Goal: Communication & Community: Participate in discussion

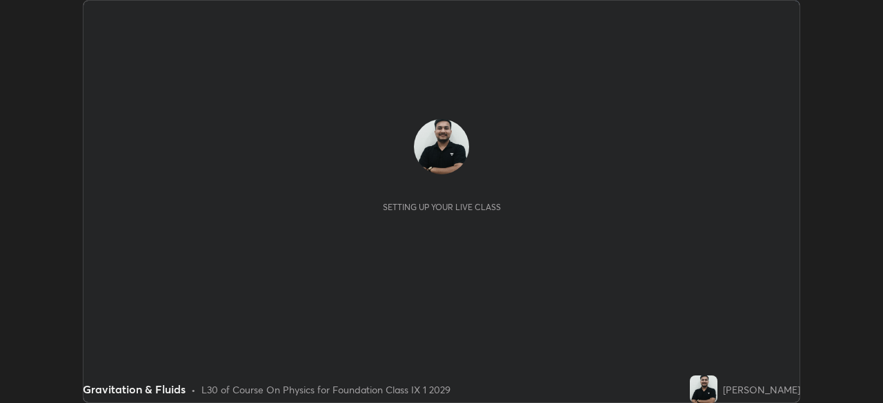
scroll to position [403, 883]
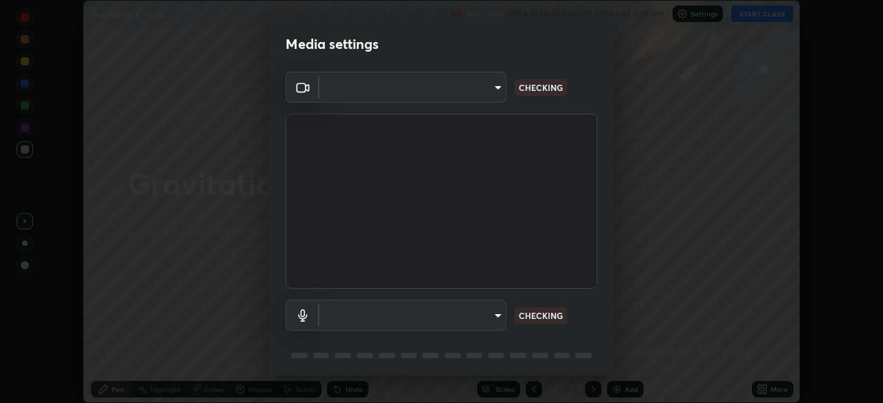
type input "00cb52ea7dbc067a4e9eba70c986ec13a5c87d59f38709f4e6374cce52915b34"
type input "c7b1e21b059f6b68da596fd68e3a8216845d0791b90de5158dbf1986436616d6"
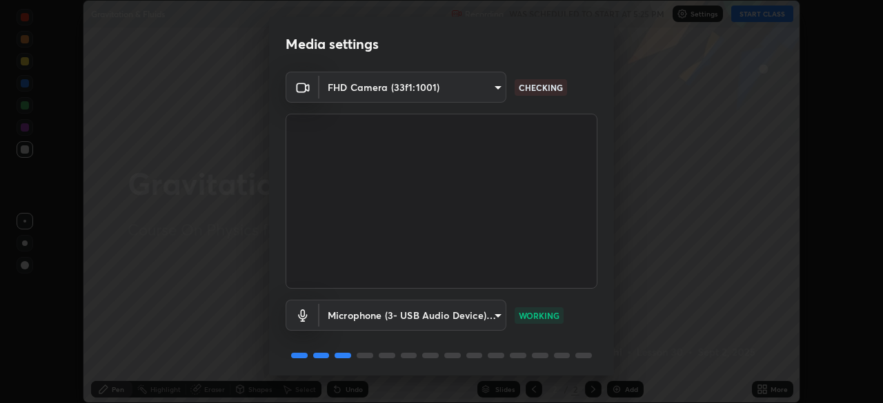
scroll to position [49, 0]
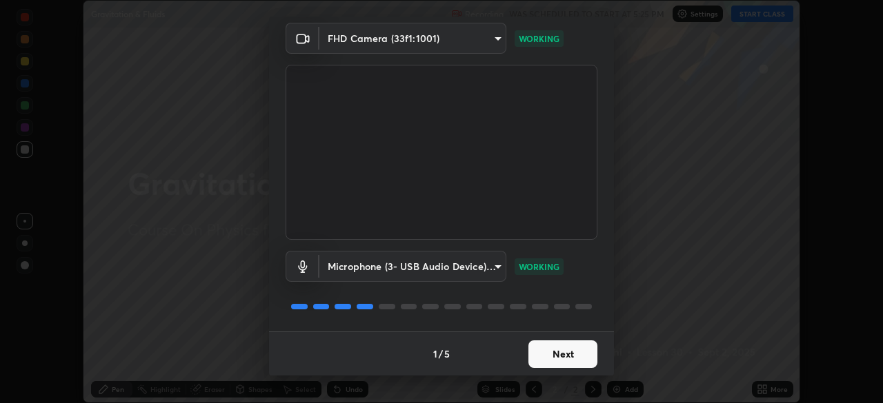
click at [563, 357] on button "Next" at bounding box center [562, 355] width 69 height 28
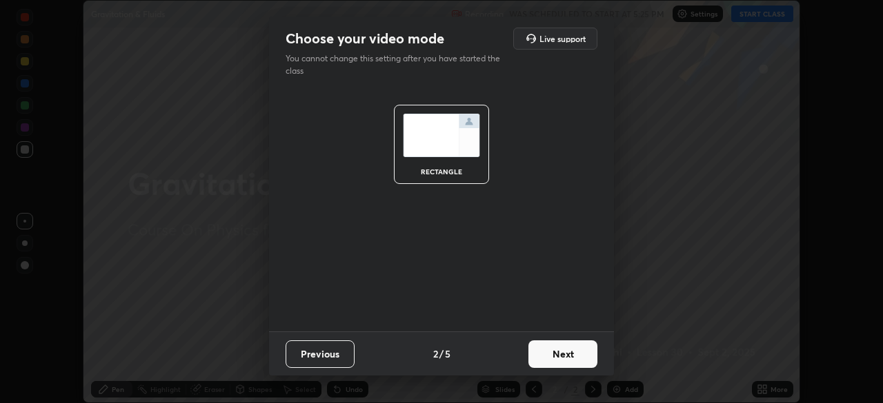
click at [566, 358] on button "Next" at bounding box center [562, 355] width 69 height 28
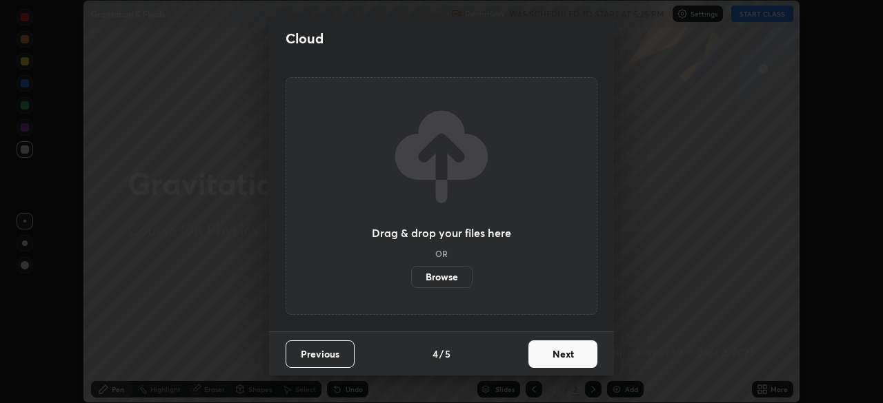
click at [568, 363] on button "Next" at bounding box center [562, 355] width 69 height 28
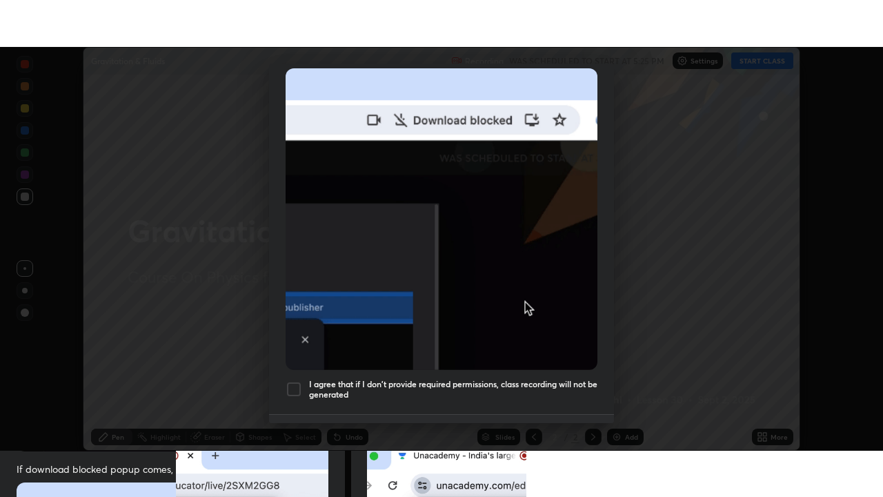
scroll to position [330, 0]
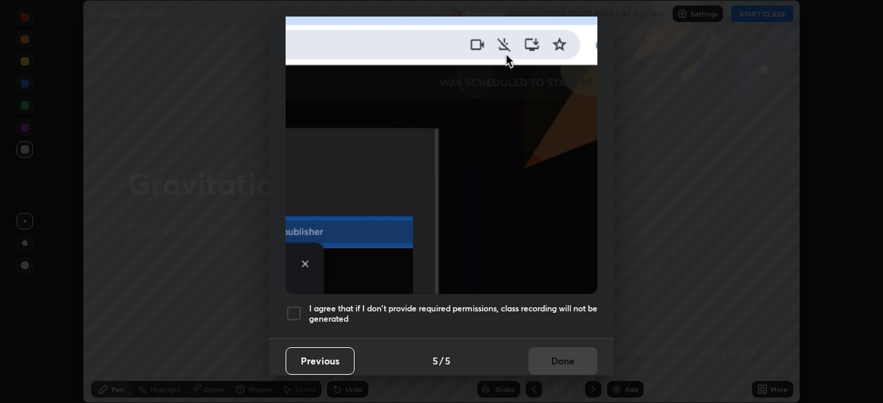
click at [293, 307] on div at bounding box center [294, 314] width 17 height 17
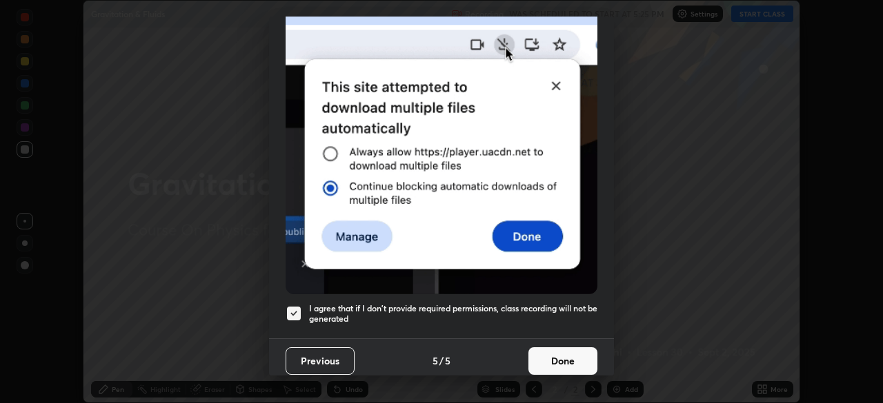
click at [556, 350] on button "Done" at bounding box center [562, 362] width 69 height 28
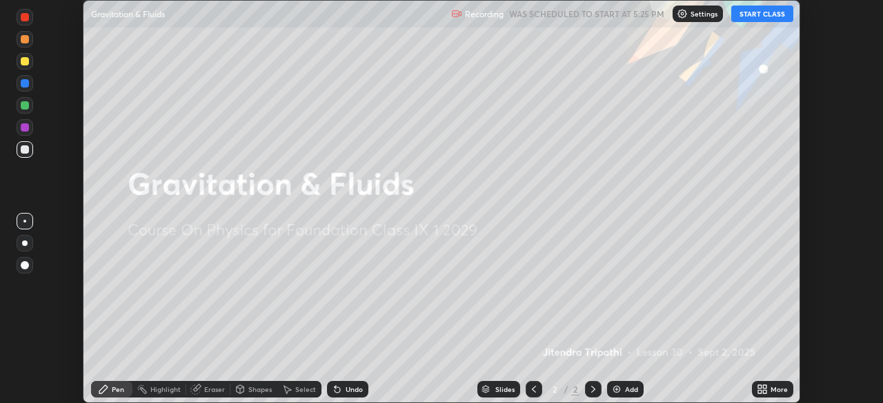
click at [769, 17] on button "START CLASS" at bounding box center [762, 14] width 62 height 17
click at [766, 390] on icon at bounding box center [764, 391] width 3 height 3
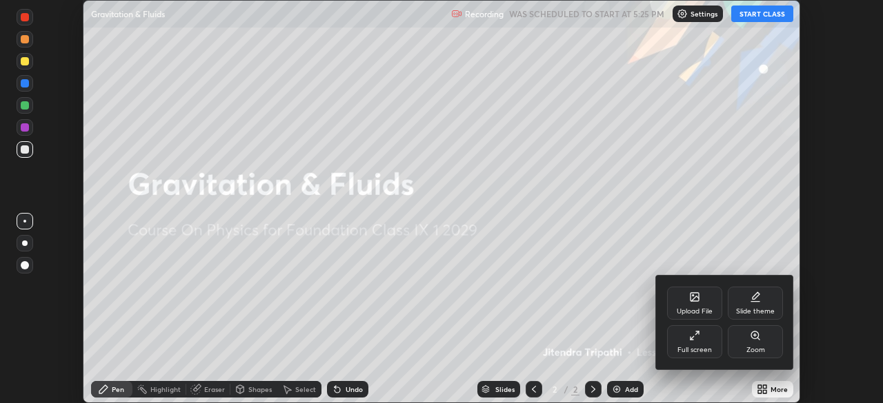
click at [701, 342] on div "Full screen" at bounding box center [694, 342] width 55 height 33
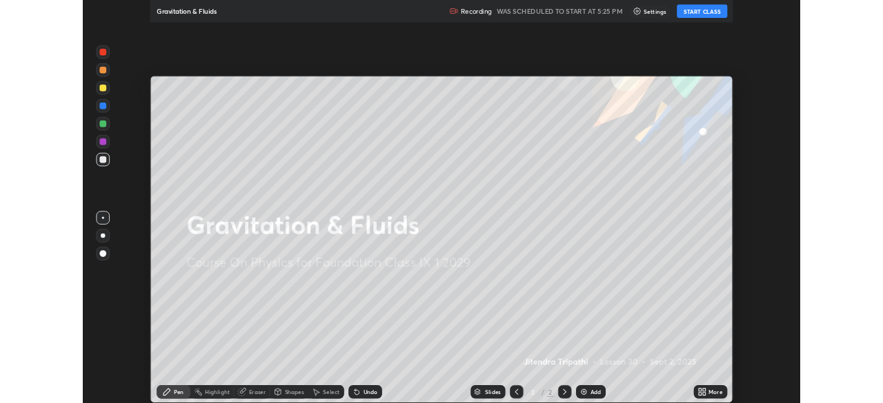
scroll to position [497, 883]
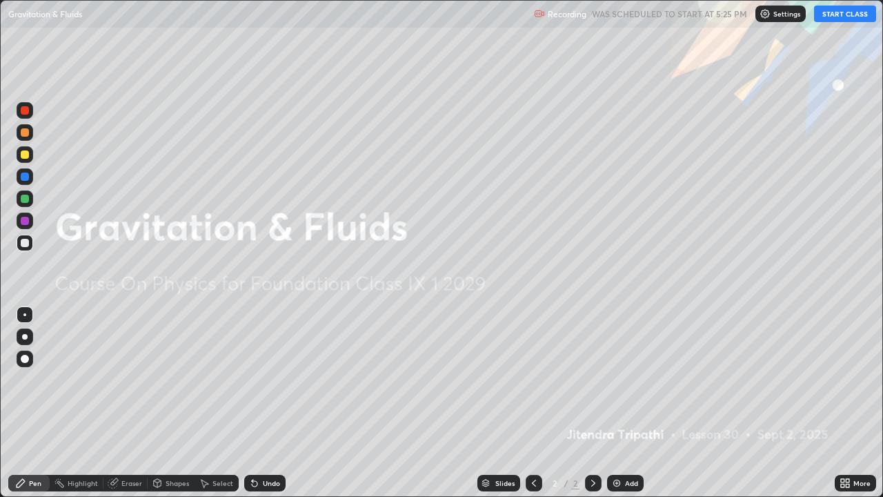
click at [850, 12] on button "START CLASS" at bounding box center [845, 14] width 62 height 17
click at [841, 403] on icon at bounding box center [842, 480] width 3 height 3
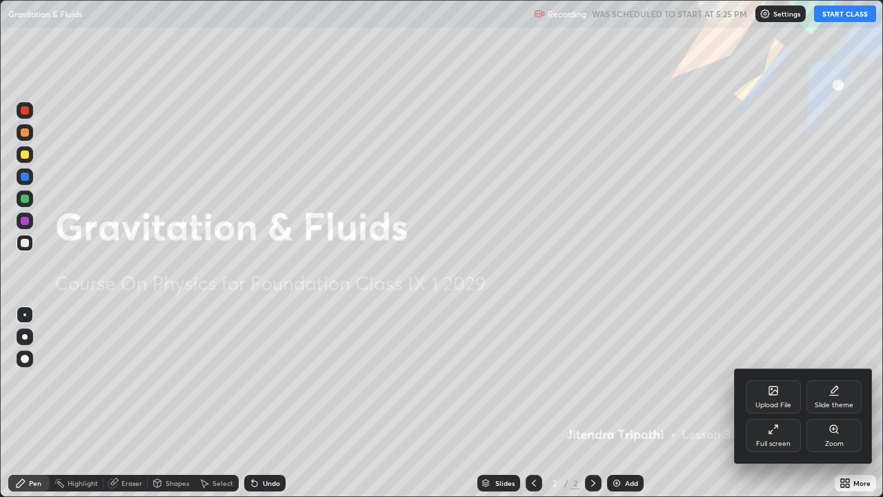
click at [774, 403] on div "Full screen" at bounding box center [773, 443] width 34 height 7
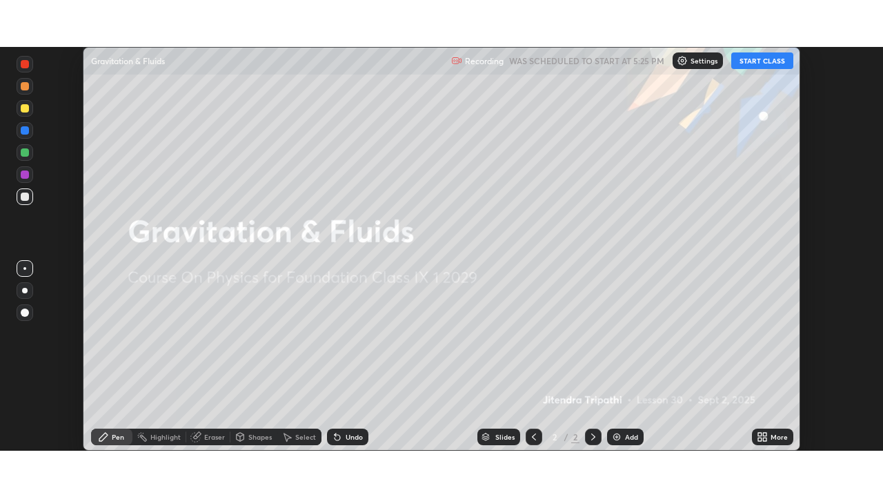
scroll to position [68565, 68085]
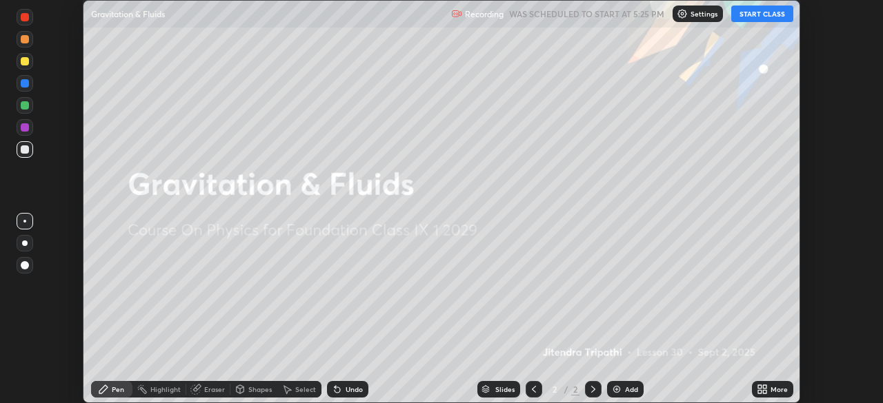
click at [765, 14] on button "START CLASS" at bounding box center [762, 14] width 62 height 17
click at [764, 390] on icon at bounding box center [764, 391] width 3 height 3
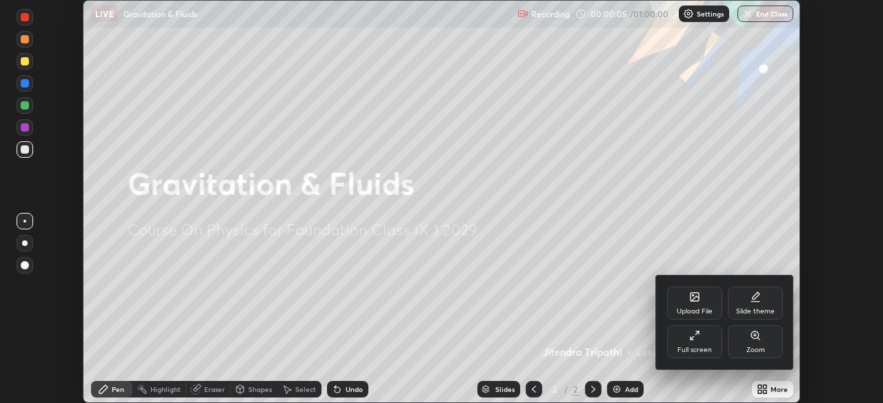
click at [706, 343] on div "Full screen" at bounding box center [694, 342] width 55 height 33
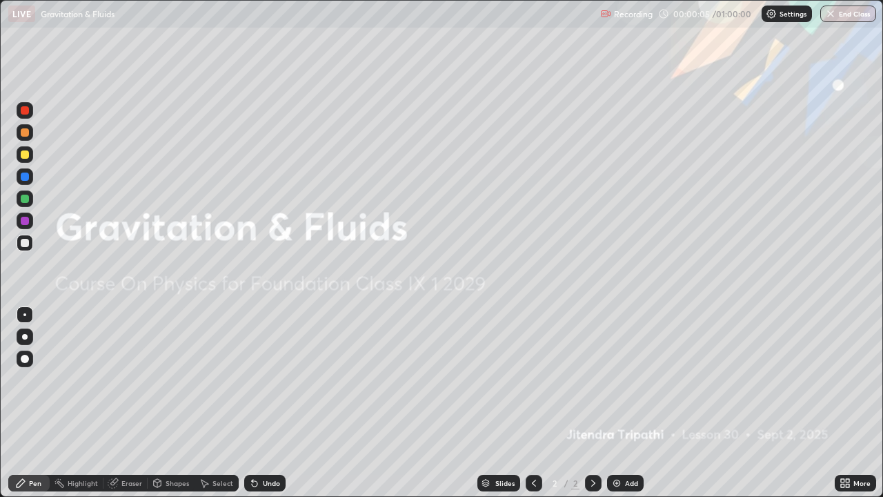
scroll to position [497, 883]
click at [625, 403] on div "Add" at bounding box center [631, 482] width 13 height 7
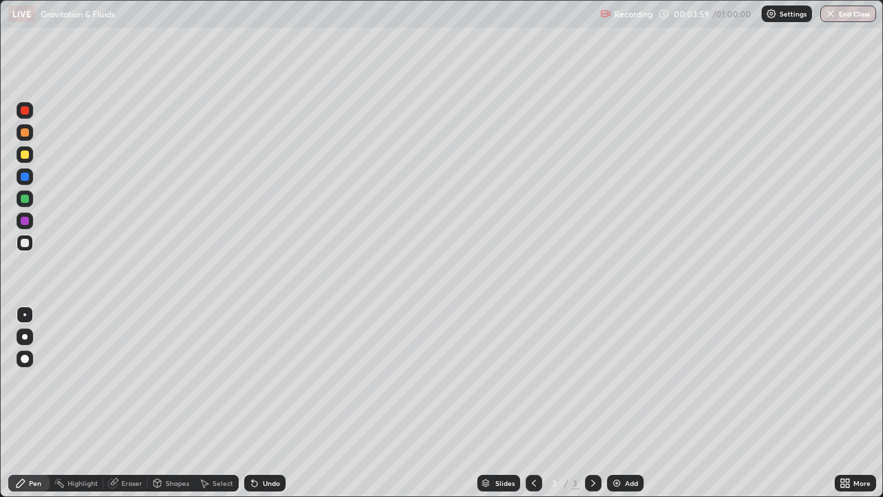
click at [24, 201] on div at bounding box center [25, 198] width 8 height 8
click at [25, 179] on div at bounding box center [25, 176] width 8 height 8
click at [23, 159] on div at bounding box center [25, 154] width 17 height 17
click at [29, 161] on div at bounding box center [25, 154] width 17 height 17
click at [17, 181] on div at bounding box center [25, 177] width 17 height 22
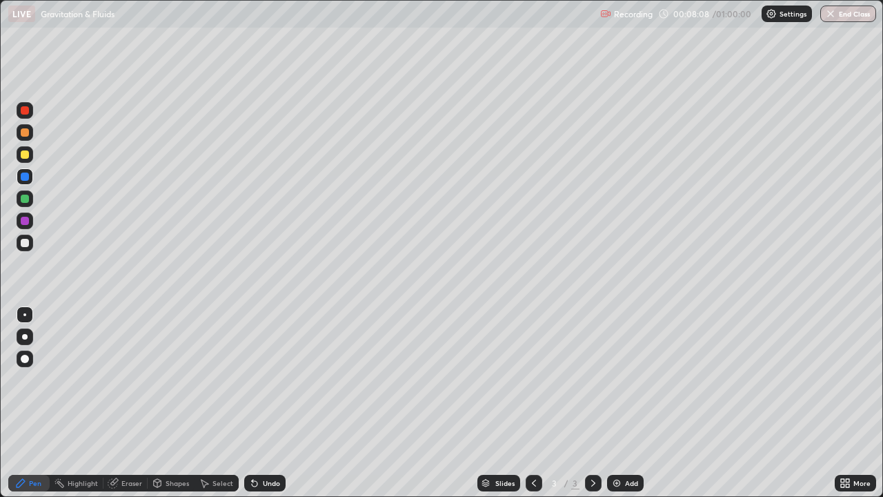
click at [128, 403] on div "Eraser" at bounding box center [131, 482] width 21 height 7
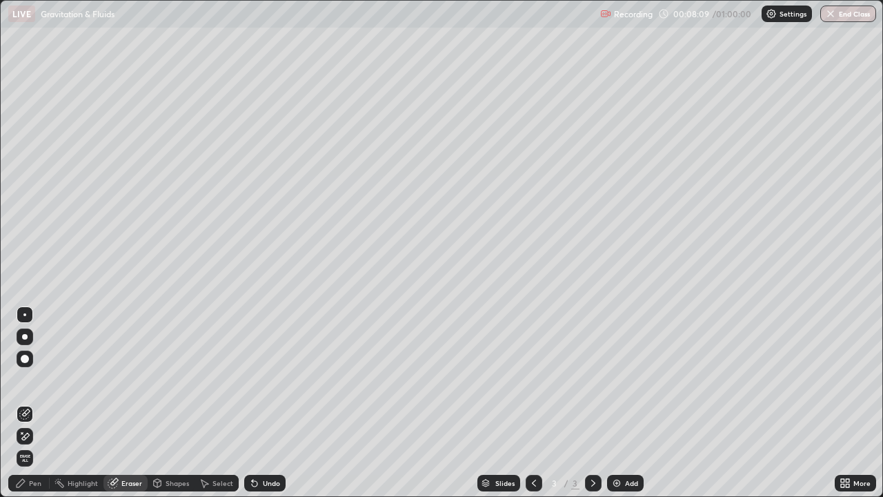
click at [22, 403] on span "Erase all" at bounding box center [24, 458] width 15 height 8
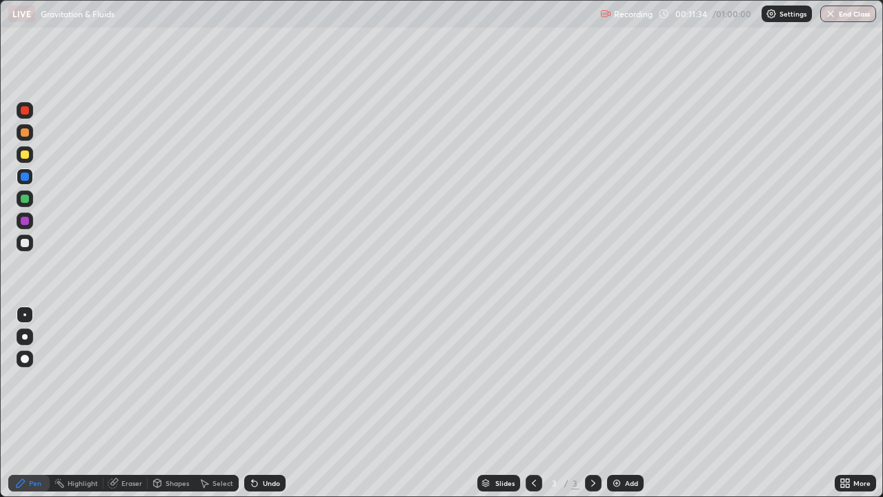
click at [129, 403] on div "Eraser" at bounding box center [131, 482] width 21 height 7
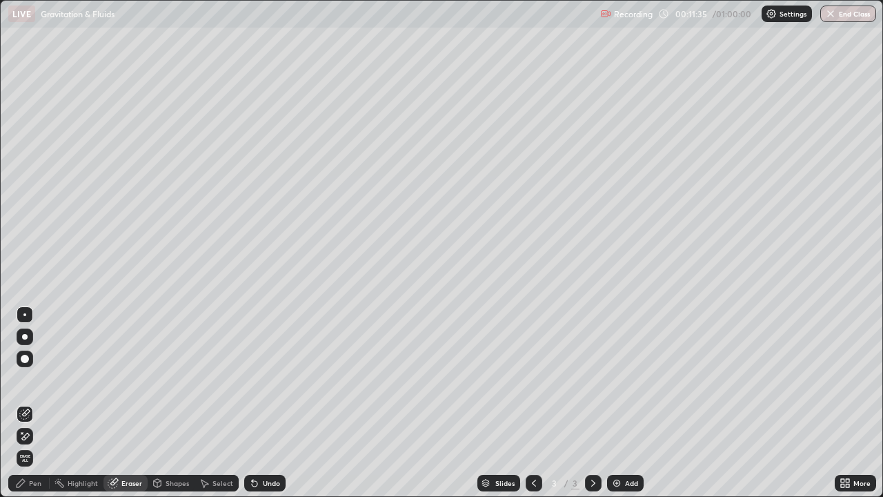
click at [30, 403] on span "Erase all" at bounding box center [24, 458] width 15 height 8
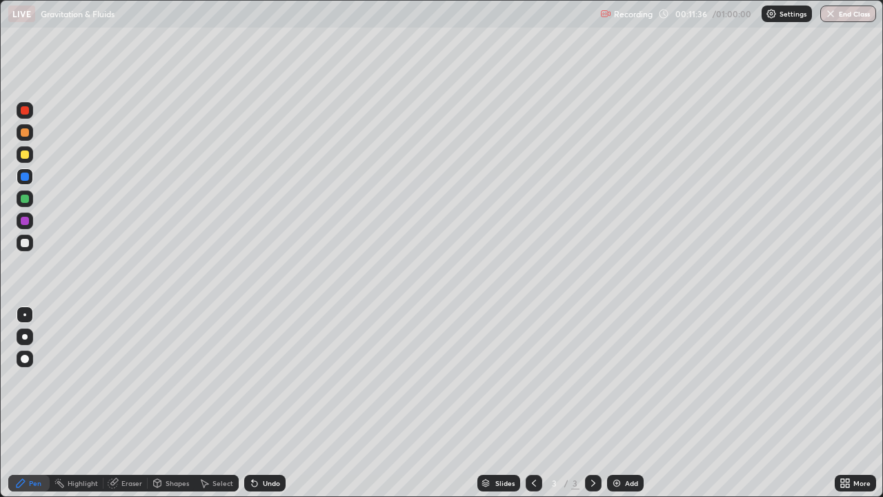
click at [23, 219] on div at bounding box center [25, 221] width 8 height 8
click at [26, 133] on div at bounding box center [25, 132] width 8 height 8
click at [24, 196] on div at bounding box center [25, 198] width 8 height 8
click at [25, 199] on div at bounding box center [25, 198] width 8 height 8
click at [26, 112] on div at bounding box center [25, 110] width 8 height 8
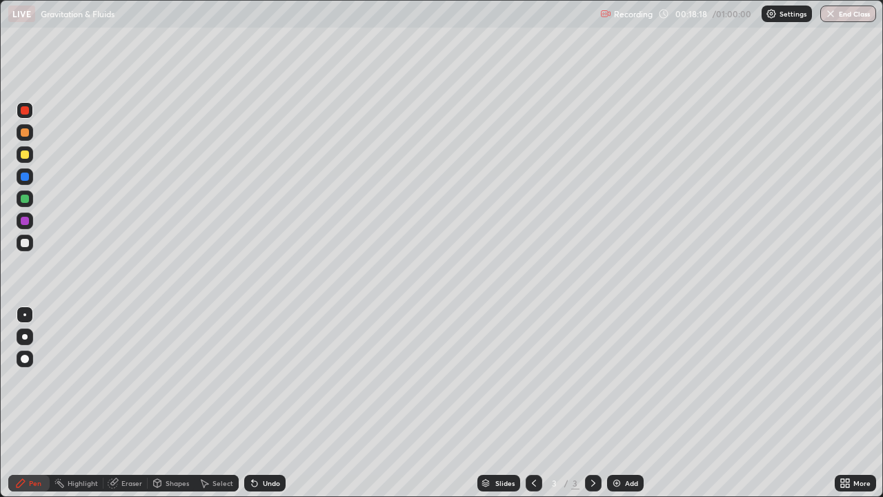
click at [22, 224] on div at bounding box center [25, 221] width 8 height 8
click at [23, 226] on div at bounding box center [25, 220] width 17 height 17
click at [23, 201] on div at bounding box center [25, 198] width 8 height 8
click at [26, 220] on div at bounding box center [25, 221] width 8 height 8
click at [22, 219] on div at bounding box center [25, 221] width 8 height 8
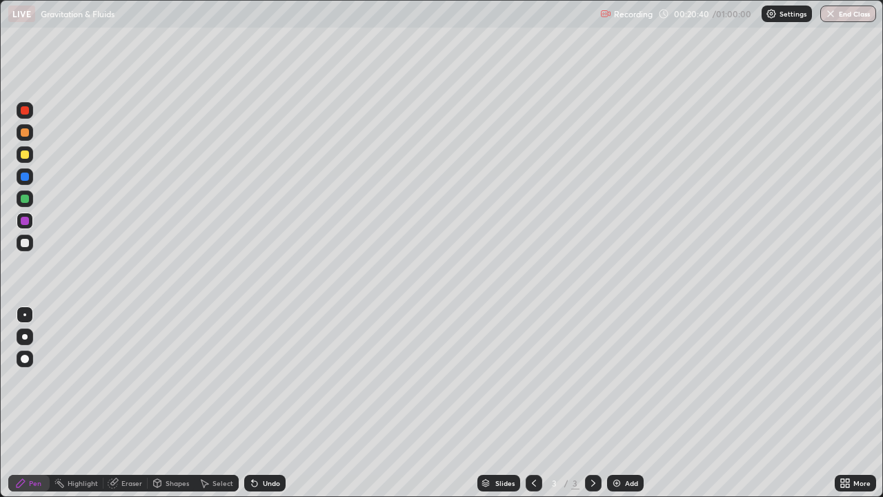
click at [621, 403] on div "Add" at bounding box center [625, 482] width 37 height 17
click at [626, 403] on div "Add" at bounding box center [631, 482] width 13 height 7
click at [25, 132] on div at bounding box center [25, 132] width 8 height 8
click at [22, 176] on div at bounding box center [25, 176] width 8 height 8
click at [26, 110] on div at bounding box center [25, 110] width 8 height 8
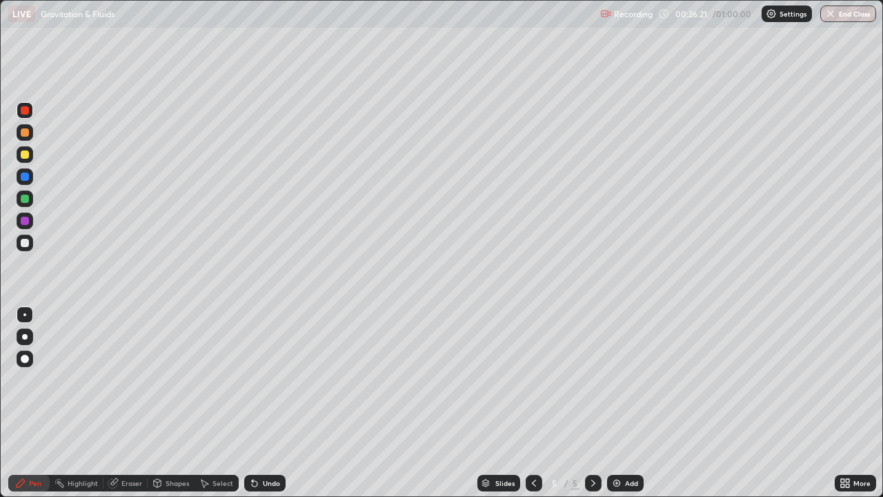
click at [26, 199] on div at bounding box center [25, 198] width 8 height 8
click at [28, 201] on div at bounding box center [25, 198] width 8 height 8
click at [28, 132] on div at bounding box center [25, 132] width 8 height 8
click at [26, 200] on div at bounding box center [25, 198] width 8 height 8
click at [630, 403] on div "Add" at bounding box center [631, 482] width 13 height 7
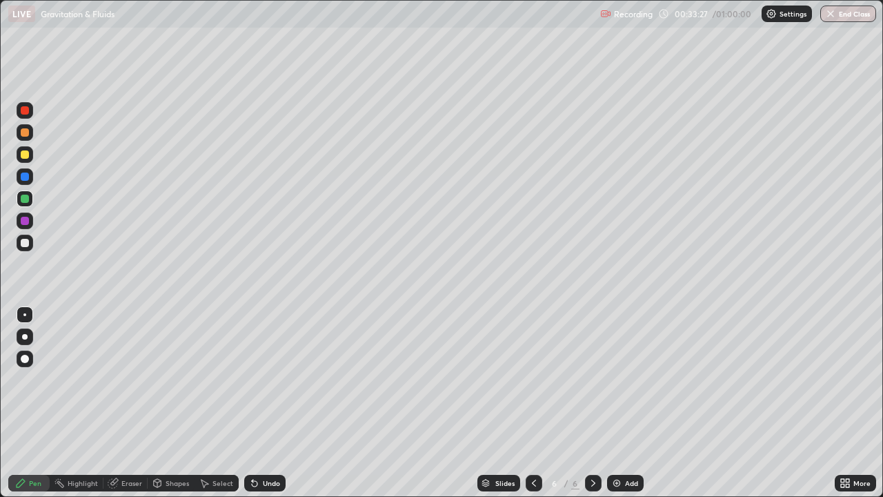
click at [32, 157] on div at bounding box center [25, 154] width 17 height 17
click at [25, 133] on div at bounding box center [25, 132] width 8 height 8
click at [135, 403] on div "Eraser" at bounding box center [131, 482] width 21 height 7
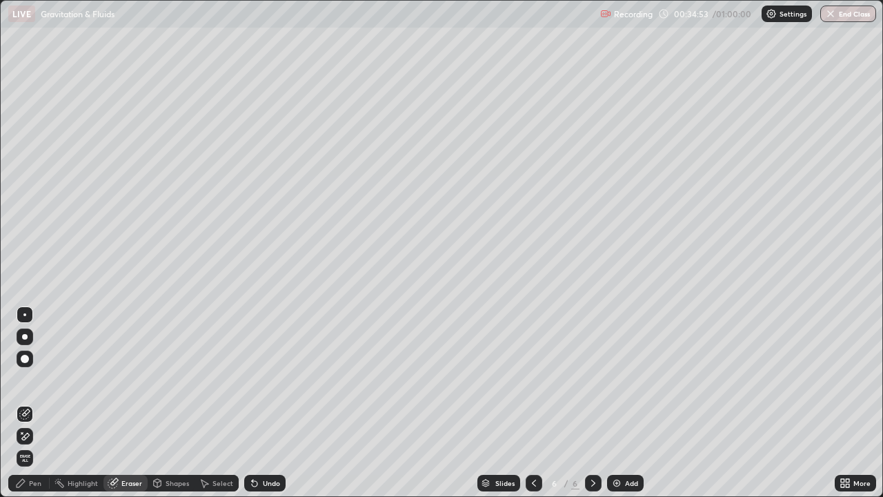
click at [34, 403] on div "Erase all" at bounding box center [25, 458] width 22 height 22
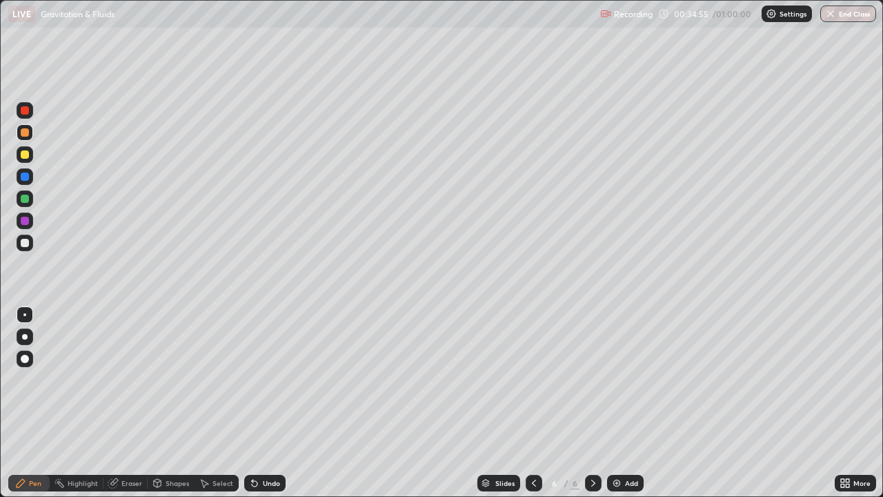
click at [131, 403] on div "Eraser" at bounding box center [131, 482] width 21 height 7
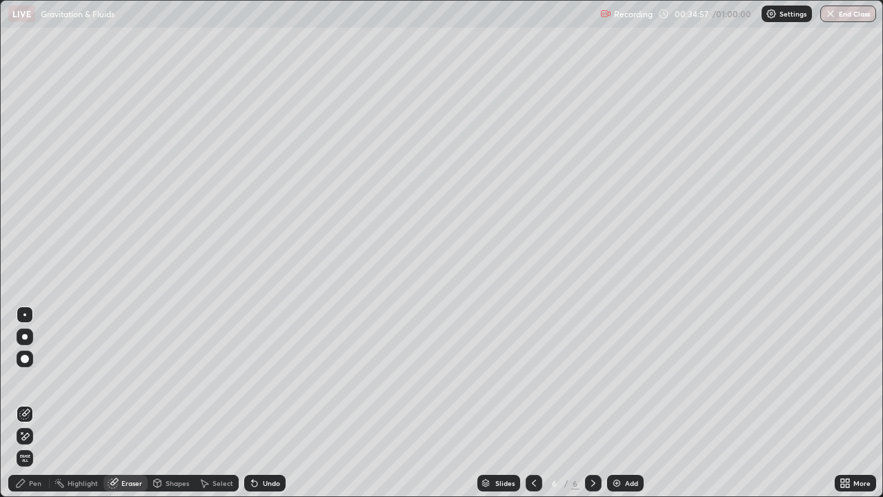
click at [36, 403] on div "Pen" at bounding box center [28, 482] width 41 height 17
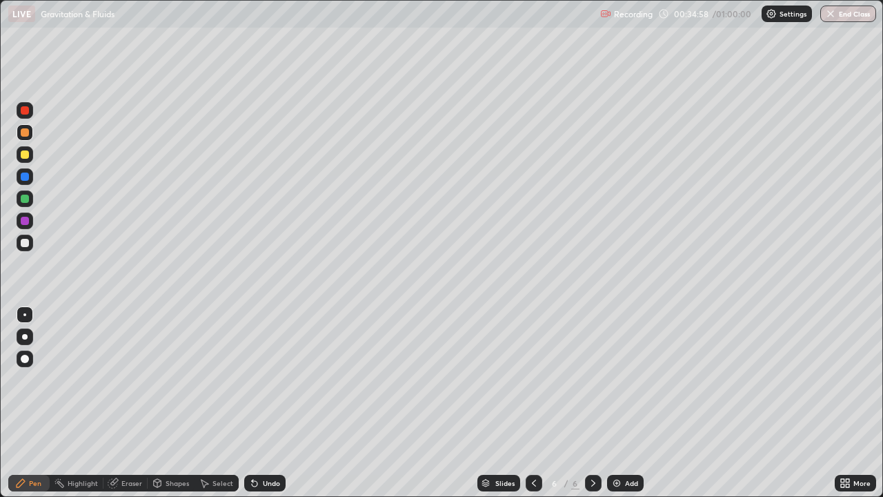
click at [28, 199] on div at bounding box center [25, 198] width 8 height 8
click at [25, 155] on div at bounding box center [25, 154] width 8 height 8
click at [26, 181] on div at bounding box center [25, 176] width 17 height 17
click at [29, 226] on div at bounding box center [25, 220] width 17 height 17
click at [31, 112] on div at bounding box center [25, 110] width 17 height 17
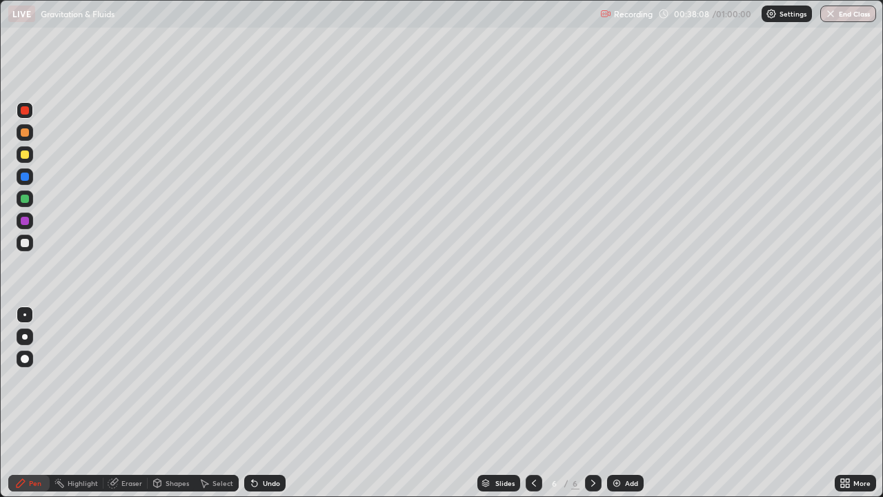
click at [27, 155] on div at bounding box center [25, 154] width 8 height 8
click at [532, 403] on icon at bounding box center [533, 482] width 11 height 11
click at [592, 403] on icon at bounding box center [593, 482] width 11 height 11
click at [267, 403] on div "Undo" at bounding box center [271, 482] width 17 height 7
click at [28, 112] on div at bounding box center [25, 110] width 8 height 8
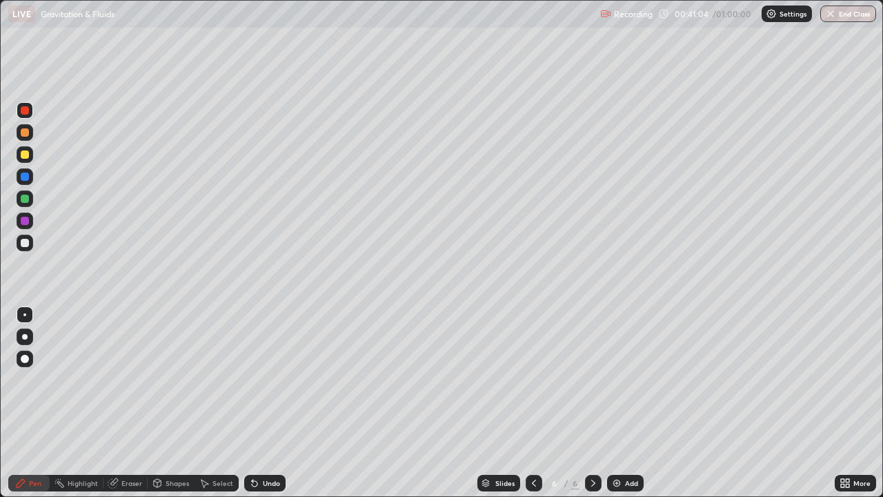
click at [24, 132] on div at bounding box center [25, 132] width 8 height 8
click at [28, 223] on div at bounding box center [25, 221] width 8 height 8
click at [271, 403] on div "Undo" at bounding box center [271, 482] width 17 height 7
click at [629, 403] on div "Add" at bounding box center [631, 482] width 13 height 7
click at [26, 152] on div at bounding box center [25, 154] width 8 height 8
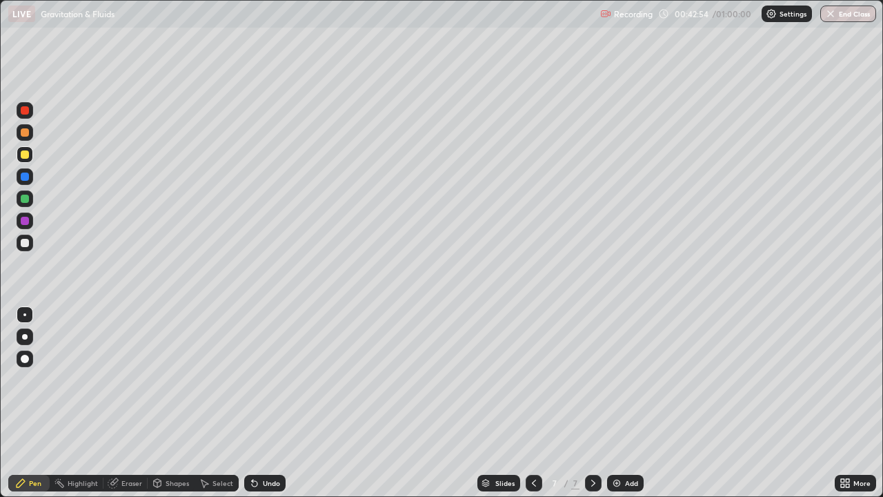
click at [532, 403] on icon at bounding box center [533, 482] width 11 height 11
click at [592, 403] on icon at bounding box center [593, 482] width 11 height 11
click at [27, 177] on div at bounding box center [25, 176] width 8 height 8
click at [28, 157] on div at bounding box center [25, 154] width 8 height 8
click at [532, 403] on icon at bounding box center [533, 482] width 11 height 11
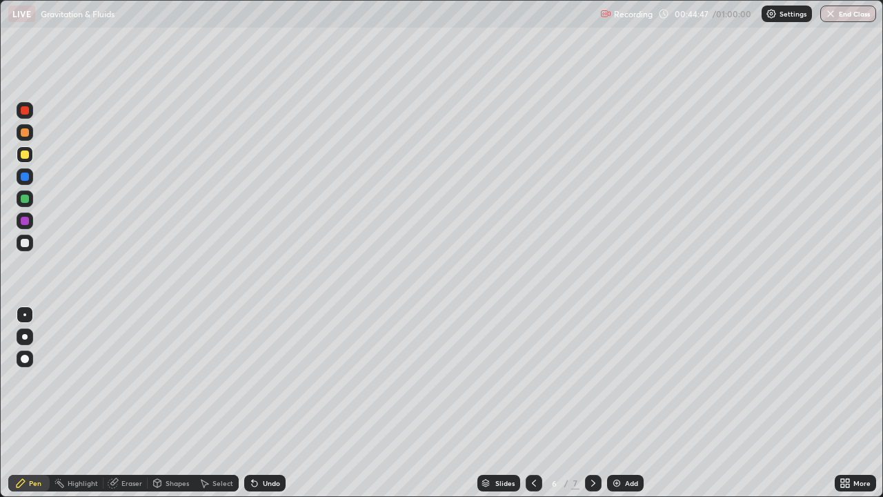
click at [25, 223] on div at bounding box center [25, 221] width 8 height 8
click at [592, 403] on icon at bounding box center [593, 482] width 11 height 11
click at [17, 111] on div at bounding box center [25, 110] width 17 height 17
click at [28, 195] on div at bounding box center [25, 198] width 8 height 8
click at [837, 403] on div "More" at bounding box center [855, 483] width 41 height 28
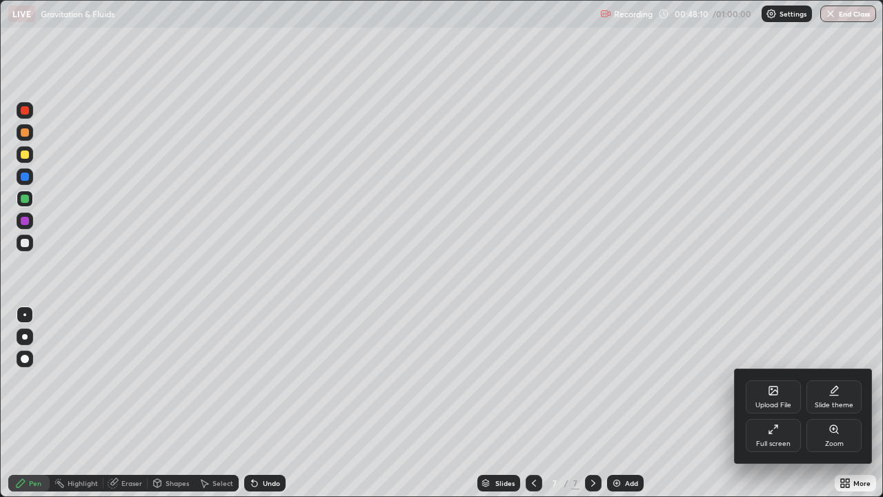
click at [715, 403] on div at bounding box center [441, 248] width 883 height 497
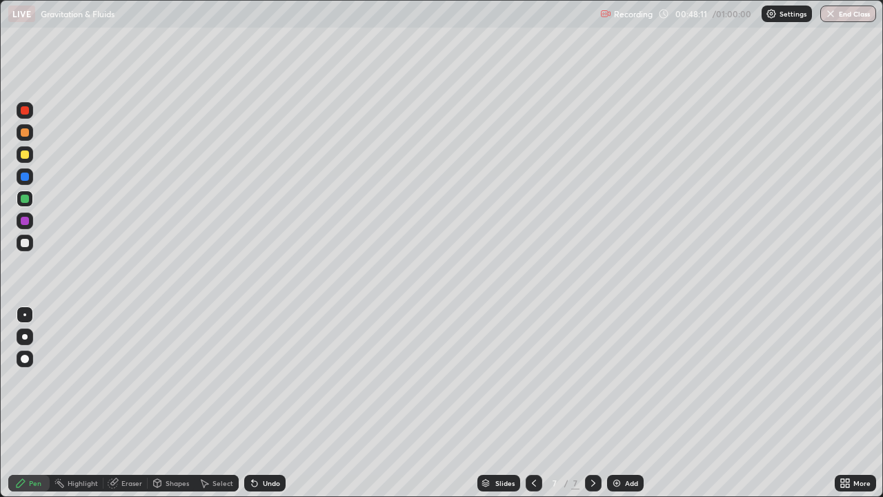
click at [836, 403] on div "More" at bounding box center [855, 483] width 41 height 28
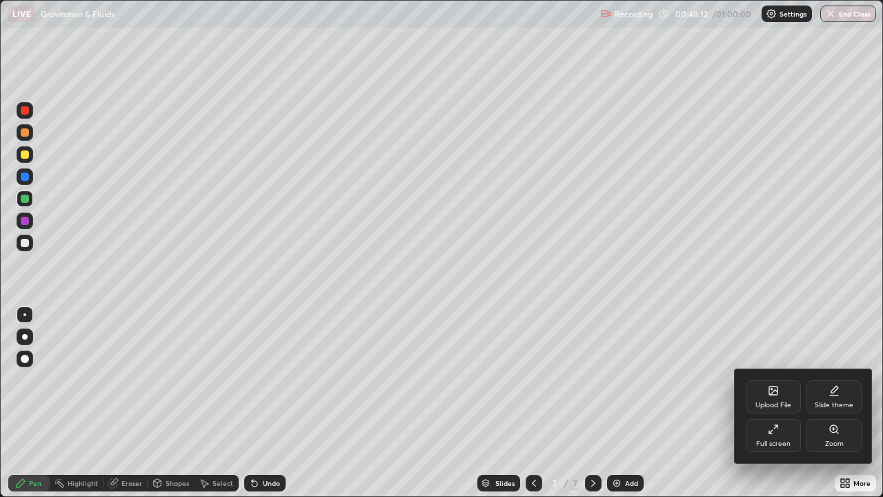
click at [712, 403] on div at bounding box center [441, 248] width 883 height 497
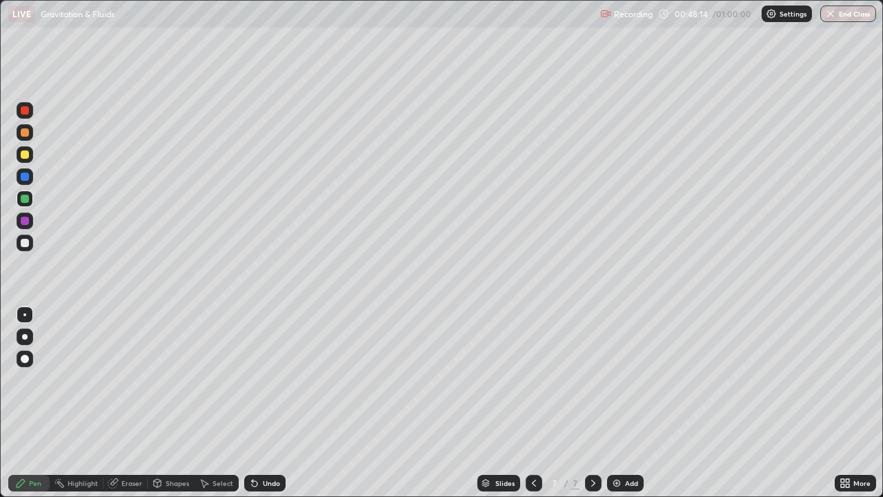
click at [268, 403] on div "Undo" at bounding box center [271, 482] width 17 height 7
click at [274, 403] on div "Undo" at bounding box center [271, 482] width 17 height 7
click at [277, 403] on div "Undo" at bounding box center [271, 482] width 17 height 7
click at [273, 403] on div "Undo" at bounding box center [271, 482] width 17 height 7
click at [124, 403] on div "Eraser" at bounding box center [131, 482] width 21 height 7
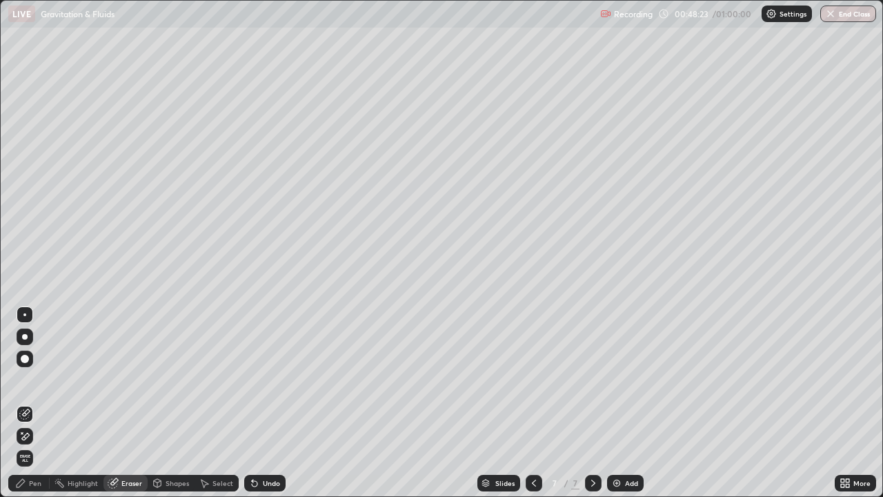
click at [26, 403] on icon at bounding box center [26, 412] width 8 height 7
click at [32, 403] on div "Pen" at bounding box center [28, 482] width 41 height 17
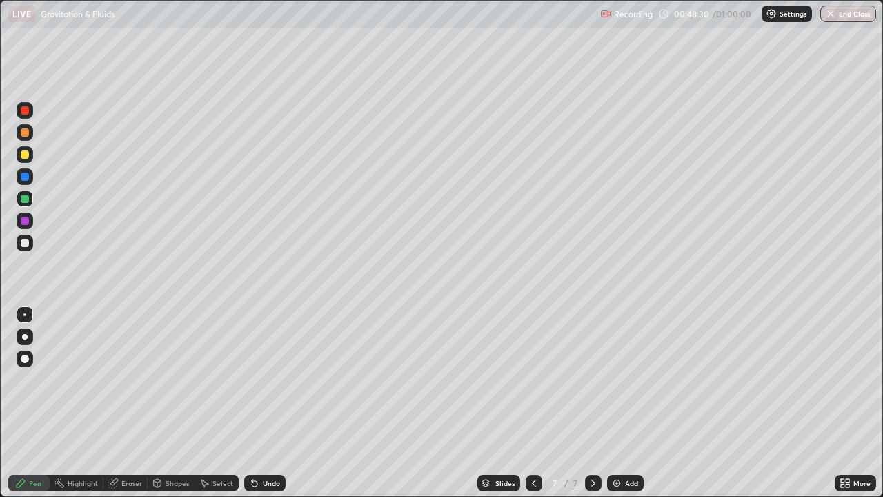
click at [26, 243] on div at bounding box center [25, 243] width 8 height 8
click at [803, 403] on div "Slides 7 / 7 Add" at bounding box center [560, 483] width 549 height 28
click at [800, 403] on div "Slides 7 / 7 Add" at bounding box center [560, 483] width 549 height 28
click at [526, 403] on div at bounding box center [534, 482] width 17 height 17
click at [532, 403] on icon at bounding box center [533, 482] width 11 height 11
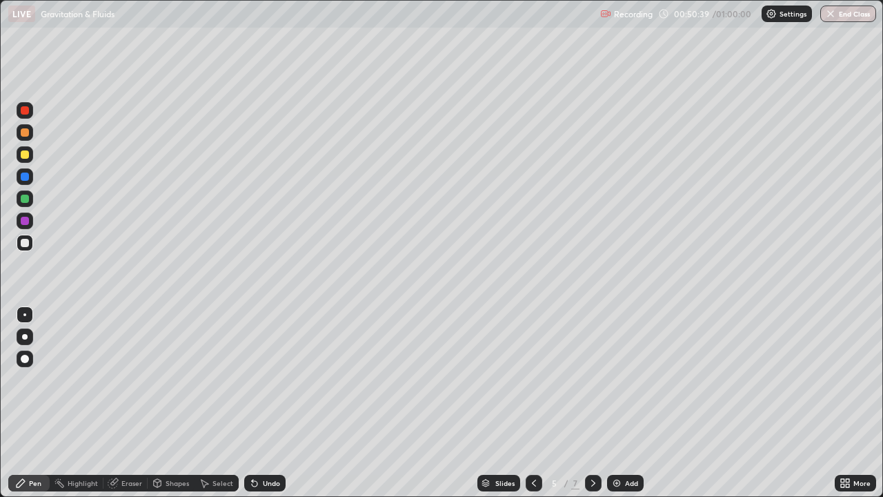
click at [23, 159] on div at bounding box center [25, 154] width 17 height 17
click at [588, 403] on div at bounding box center [593, 482] width 17 height 17
click at [592, 403] on icon at bounding box center [593, 482] width 11 height 11
click at [627, 403] on div "Add" at bounding box center [631, 482] width 13 height 7
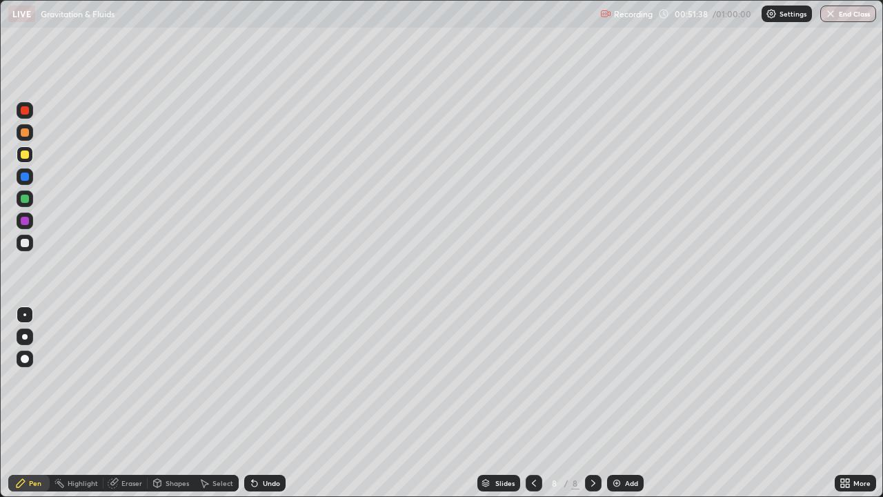
click at [26, 159] on div at bounding box center [25, 154] width 17 height 17
click at [23, 177] on div at bounding box center [25, 176] width 8 height 8
click at [27, 215] on div at bounding box center [25, 220] width 17 height 17
click at [28, 223] on div at bounding box center [25, 220] width 17 height 17
click at [27, 111] on div at bounding box center [25, 110] width 8 height 8
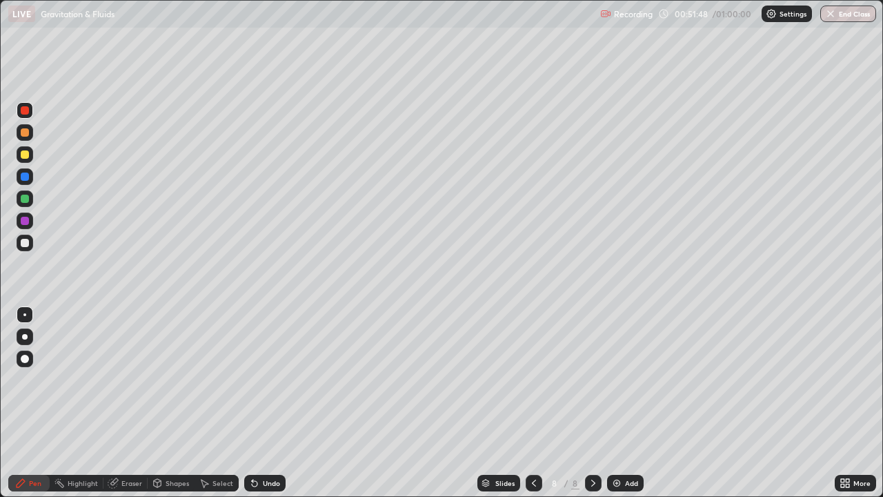
click at [25, 223] on div at bounding box center [25, 221] width 8 height 8
click at [31, 199] on div at bounding box center [25, 198] width 17 height 17
click at [28, 221] on div at bounding box center [25, 221] width 8 height 8
click at [268, 403] on div "Undo" at bounding box center [264, 482] width 41 height 17
click at [32, 201] on div at bounding box center [25, 198] width 17 height 17
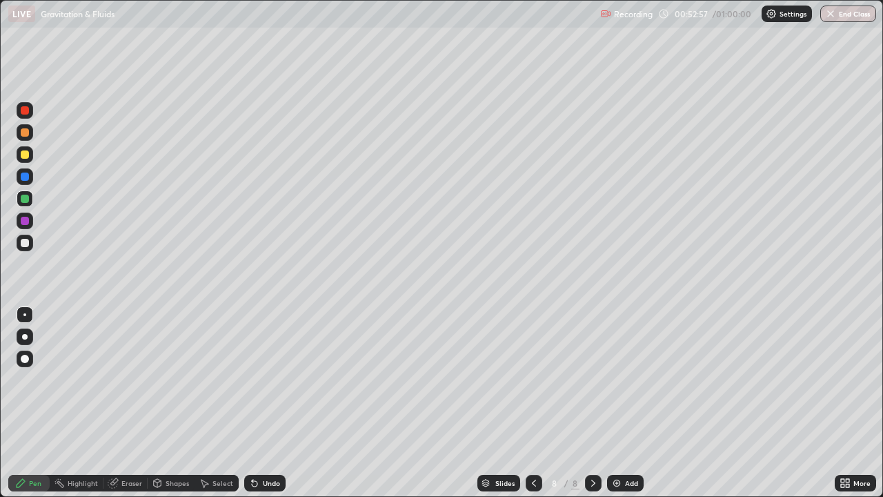
click at [273, 403] on div "Undo" at bounding box center [271, 482] width 17 height 7
click at [626, 403] on div "Add" at bounding box center [631, 482] width 13 height 7
click at [25, 111] on div at bounding box center [25, 110] width 8 height 8
click at [851, 14] on button "End Class" at bounding box center [848, 14] width 54 height 17
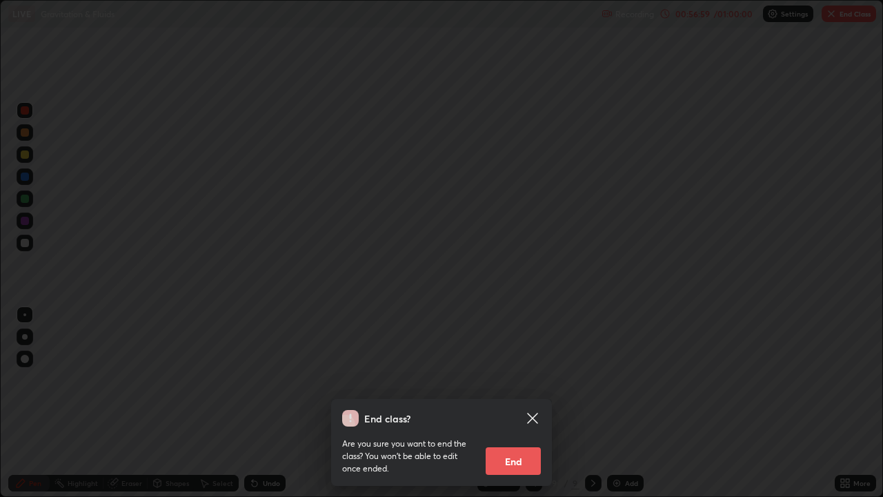
click at [517, 403] on button "End" at bounding box center [513, 461] width 55 height 28
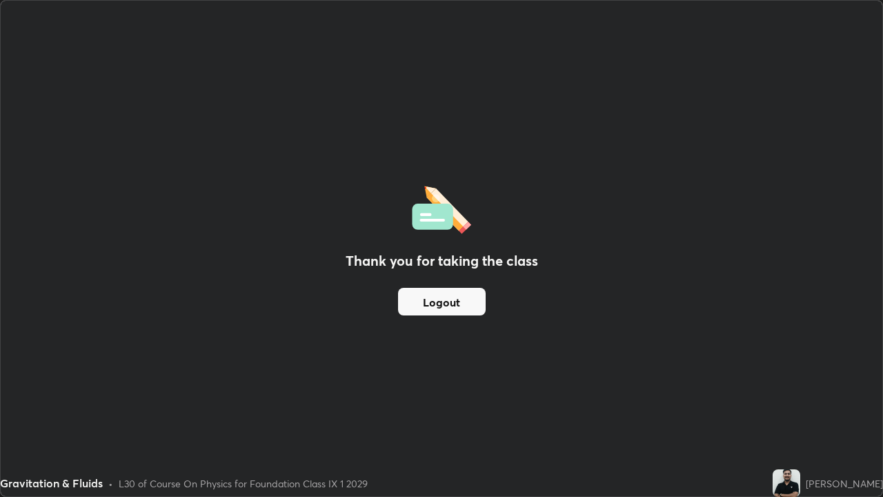
click at [439, 303] on button "Logout" at bounding box center [442, 302] width 88 height 28
click at [446, 309] on button "Logout" at bounding box center [442, 302] width 88 height 28
click at [449, 312] on button "Logout" at bounding box center [442, 302] width 88 height 28
click at [444, 306] on button "Logout" at bounding box center [442, 302] width 88 height 28
click at [440, 304] on button "Logout" at bounding box center [442, 302] width 88 height 28
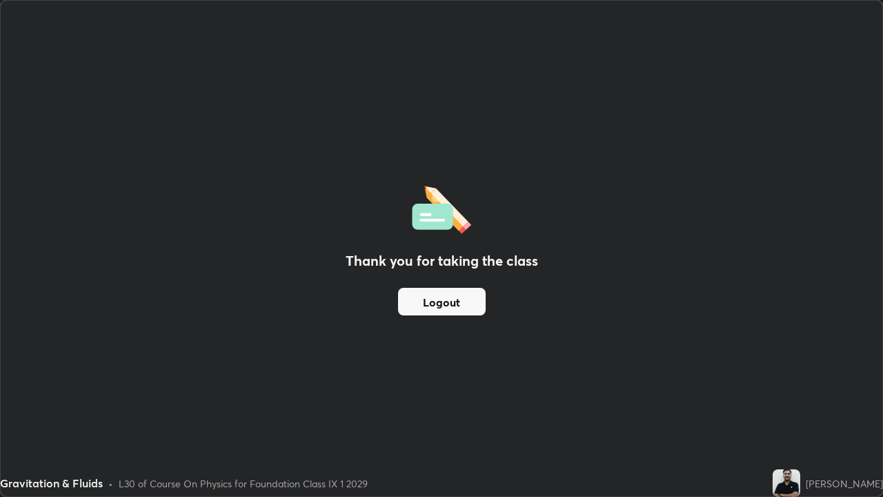
click at [436, 301] on button "Logout" at bounding box center [442, 302] width 88 height 28
click at [437, 295] on button "Logout" at bounding box center [442, 302] width 88 height 28
click at [715, 365] on div "Thank you for taking the class Logout" at bounding box center [441, 248] width 881 height 495
click at [430, 299] on button "Logout" at bounding box center [442, 302] width 88 height 28
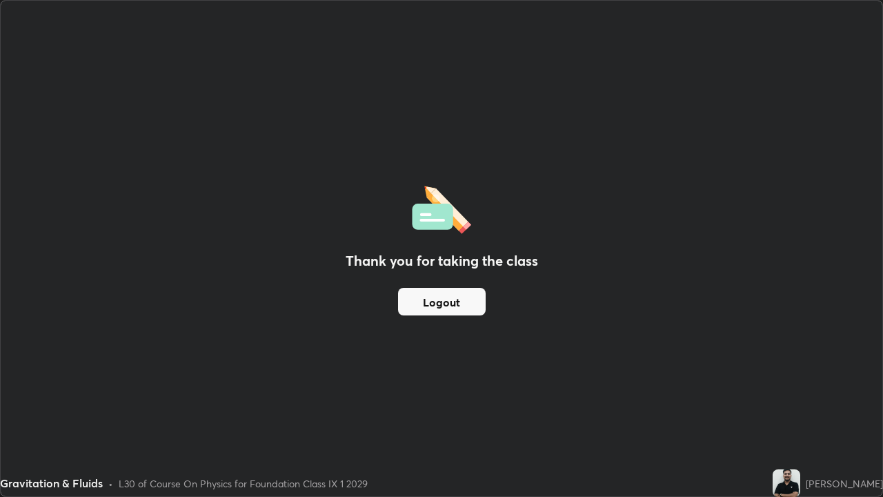
click at [438, 299] on button "Logout" at bounding box center [442, 302] width 88 height 28
click at [438, 306] on button "Logout" at bounding box center [442, 302] width 88 height 28
click at [432, 303] on button "Logout" at bounding box center [442, 302] width 88 height 28
click at [431, 304] on button "Logout" at bounding box center [442, 302] width 88 height 28
click at [448, 296] on button "Logout" at bounding box center [442, 302] width 88 height 28
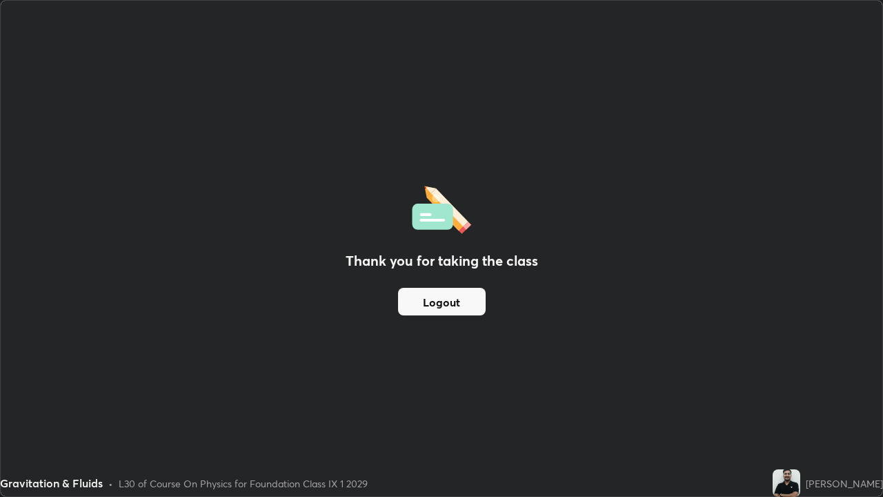
click at [799, 403] on div "Thank you for taking the class Logout" at bounding box center [441, 248] width 881 height 495
click at [792, 403] on img at bounding box center [786, 483] width 28 height 28
click at [452, 308] on button "Logout" at bounding box center [442, 302] width 88 height 28
click at [446, 306] on button "Logout" at bounding box center [442, 302] width 88 height 28
click at [878, 246] on div "Thank you for taking the class Logout" at bounding box center [441, 248] width 881 height 495
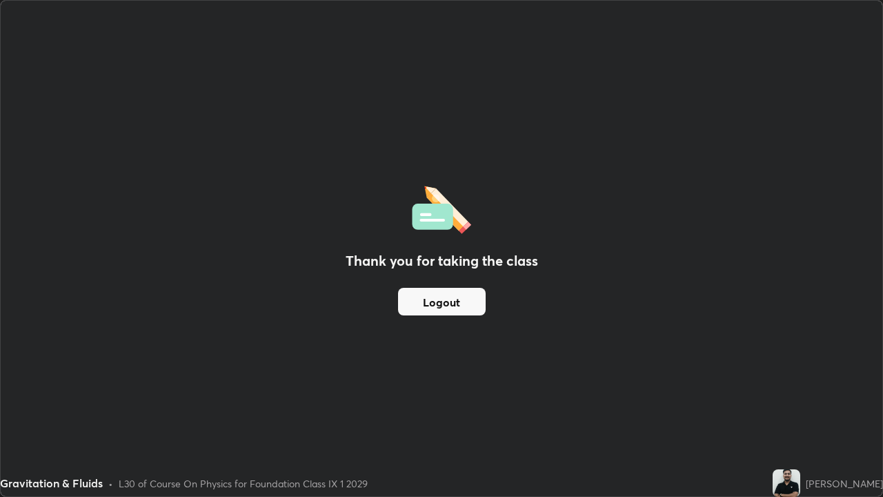
click at [792, 335] on div "Thank you for taking the class Logout" at bounding box center [441, 248] width 881 height 495
click at [432, 298] on button "Logout" at bounding box center [442, 302] width 88 height 28
click at [441, 303] on button "Logout" at bounding box center [442, 302] width 88 height 28
click at [443, 298] on button "Logout" at bounding box center [442, 302] width 88 height 28
click at [437, 301] on button "Logout" at bounding box center [442, 302] width 88 height 28
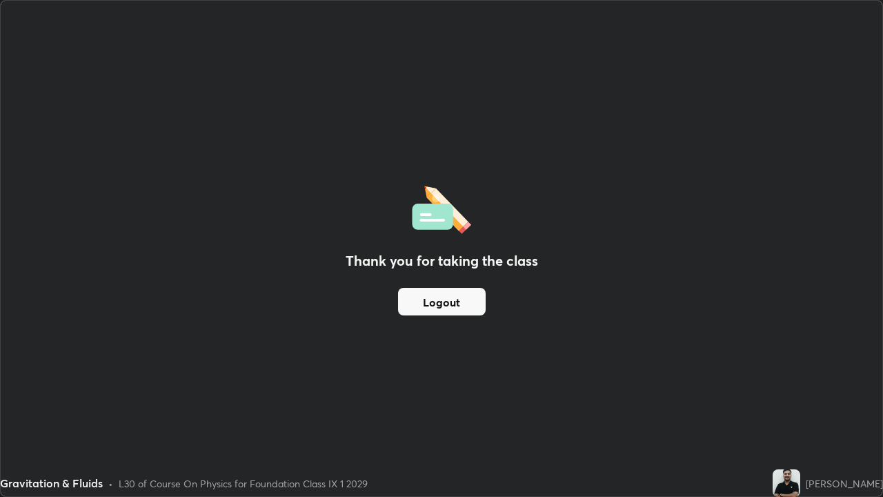
click at [437, 301] on button "Logout" at bounding box center [442, 302] width 88 height 28
click at [444, 304] on button "Logout" at bounding box center [442, 302] width 88 height 28
click at [452, 301] on button "Logout" at bounding box center [442, 302] width 88 height 28
click at [456, 300] on button "Logout" at bounding box center [442, 302] width 88 height 28
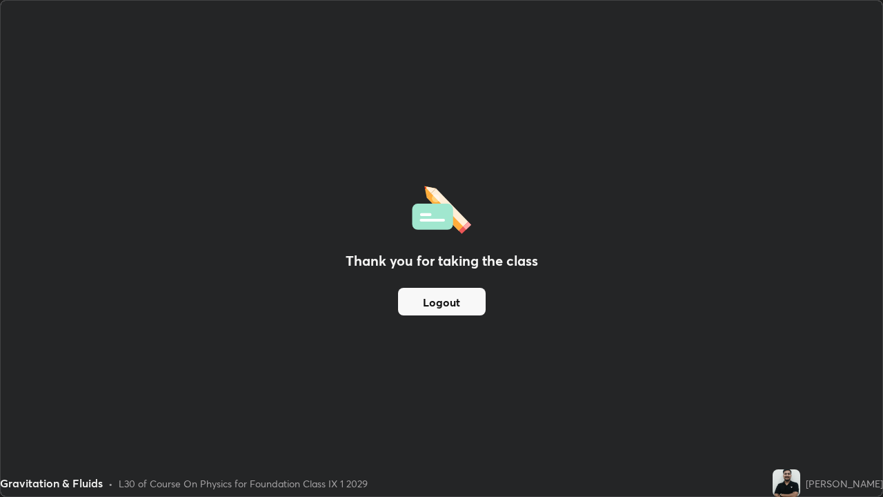
click at [456, 300] on button "Logout" at bounding box center [442, 302] width 88 height 28
click at [453, 302] on button "Logout" at bounding box center [442, 302] width 88 height 28
click at [456, 304] on button "Logout" at bounding box center [442, 302] width 88 height 28
click at [442, 310] on button "Logout" at bounding box center [442, 302] width 88 height 28
click at [443, 300] on button "Logout" at bounding box center [442, 302] width 88 height 28
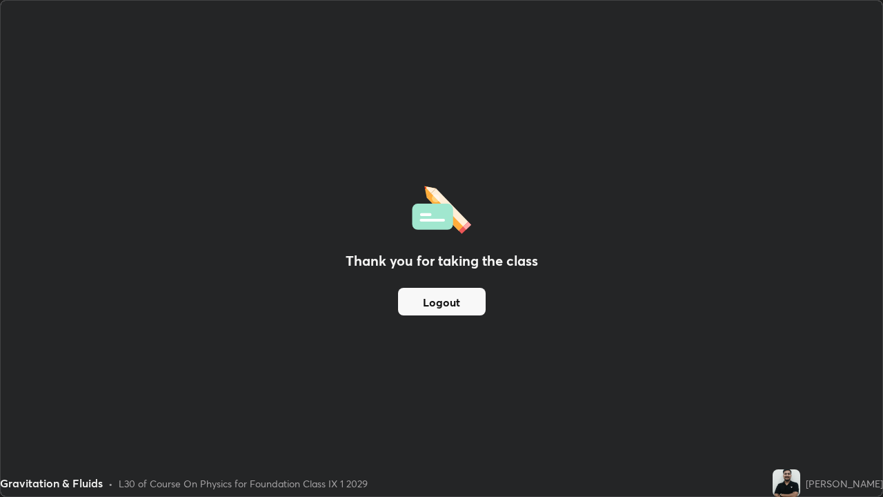
click at [434, 296] on button "Logout" at bounding box center [442, 302] width 88 height 28
click at [434, 303] on button "Logout" at bounding box center [442, 302] width 88 height 28
click at [445, 48] on div "Thank you for taking the class Logout" at bounding box center [441, 248] width 881 height 495
click at [442, 300] on button "Logout" at bounding box center [442, 302] width 88 height 28
click at [604, 7] on div "Gravitation & Fluids" at bounding box center [341, 14] width 667 height 28
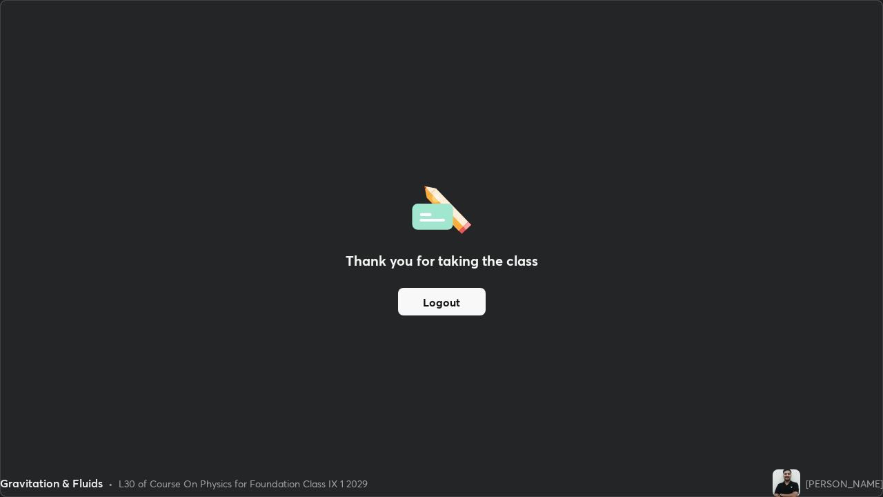
click at [442, 297] on button "Logout" at bounding box center [442, 302] width 88 height 28
click at [444, 302] on button "Logout" at bounding box center [442, 302] width 88 height 28
click at [445, 306] on button "Logout" at bounding box center [442, 302] width 88 height 28
click at [447, 306] on button "Logout" at bounding box center [442, 302] width 88 height 28
click at [726, 403] on div "Thank you for taking the class Logout" at bounding box center [441, 248] width 881 height 495
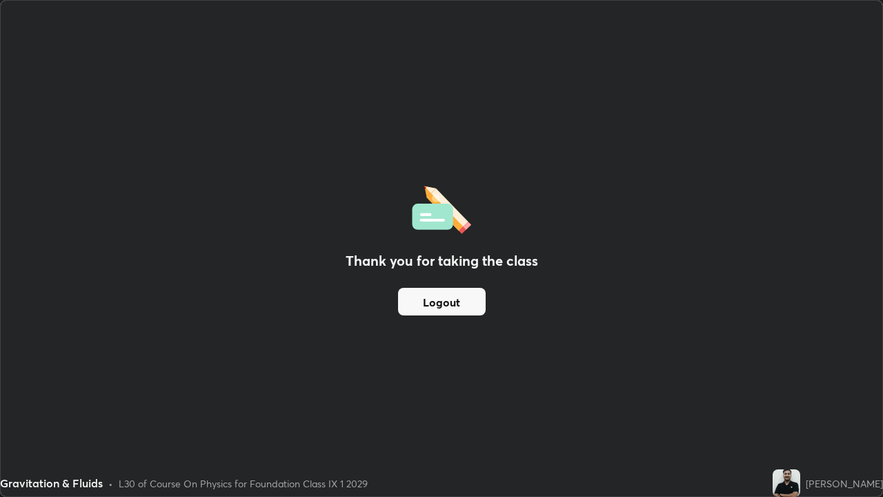
click at [733, 403] on div "Thank you for taking the class Logout" at bounding box center [441, 248] width 881 height 495
click at [667, 335] on div "Thank you for taking the class Logout" at bounding box center [441, 248] width 881 height 495
click at [462, 300] on button "Logout" at bounding box center [442, 302] width 88 height 28
click at [441, 303] on button "Logout" at bounding box center [442, 302] width 88 height 28
click at [439, 304] on button "Logout" at bounding box center [442, 302] width 88 height 28
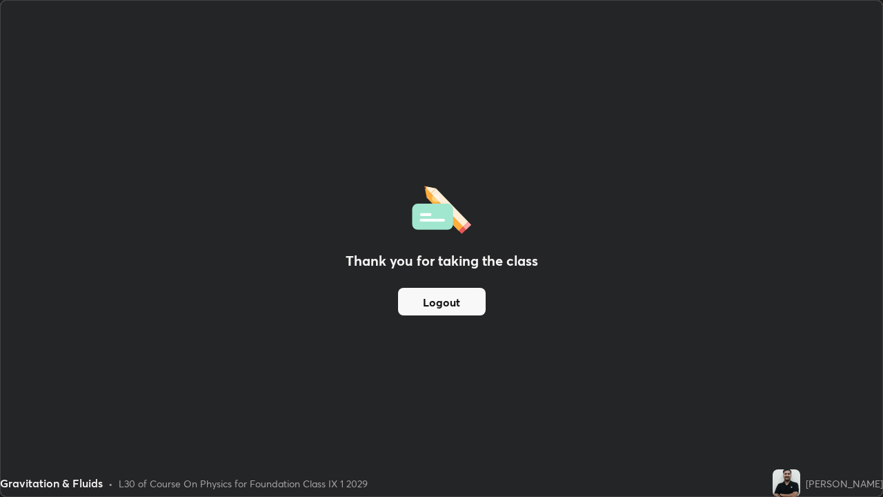
click at [439, 304] on button "Logout" at bounding box center [442, 302] width 88 height 28
click at [442, 301] on button "Logout" at bounding box center [442, 302] width 88 height 28
click at [445, 299] on button "Logout" at bounding box center [442, 302] width 88 height 28
click at [448, 301] on button "Logout" at bounding box center [442, 302] width 88 height 28
click at [443, 303] on button "Logout" at bounding box center [442, 302] width 88 height 28
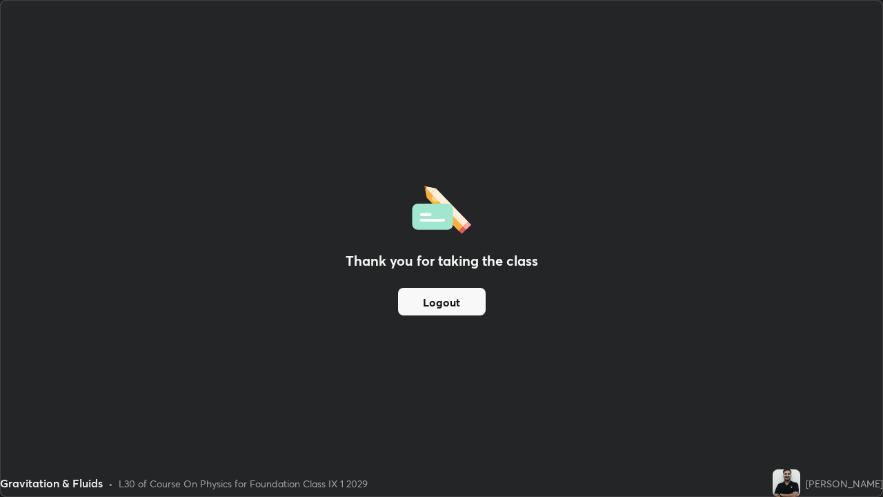
click at [442, 306] on button "Logout" at bounding box center [442, 302] width 88 height 28
click at [447, 305] on button "Logout" at bounding box center [442, 302] width 88 height 28
click at [452, 303] on button "Logout" at bounding box center [442, 302] width 88 height 28
click at [459, 303] on button "Logout" at bounding box center [442, 302] width 88 height 28
click at [454, 306] on button "Logout" at bounding box center [442, 302] width 88 height 28
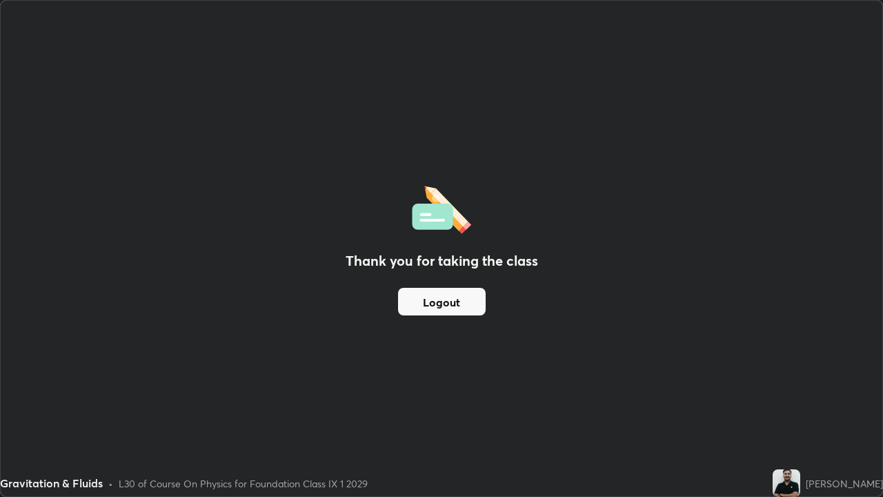
click at [443, 49] on div "Thank you for taking the class Logout" at bounding box center [441, 248] width 881 height 495
click at [436, 299] on button "Logout" at bounding box center [442, 302] width 88 height 28
click at [441, 299] on button "Logout" at bounding box center [442, 302] width 88 height 28
click at [446, 301] on button "Logout" at bounding box center [442, 302] width 88 height 28
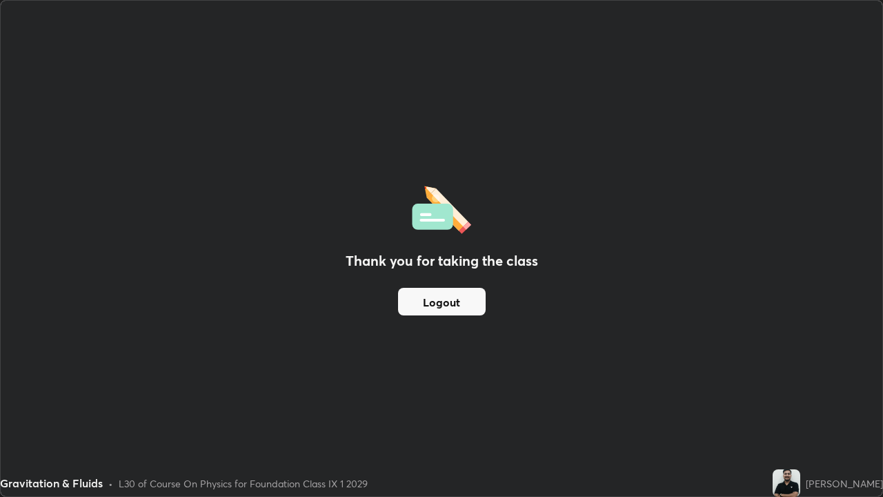
click at [449, 301] on button "Logout" at bounding box center [442, 302] width 88 height 28
click at [450, 301] on button "Logout" at bounding box center [442, 302] width 88 height 28
click at [453, 301] on button "Logout" at bounding box center [442, 302] width 88 height 28
click at [451, 306] on button "Logout" at bounding box center [442, 302] width 88 height 28
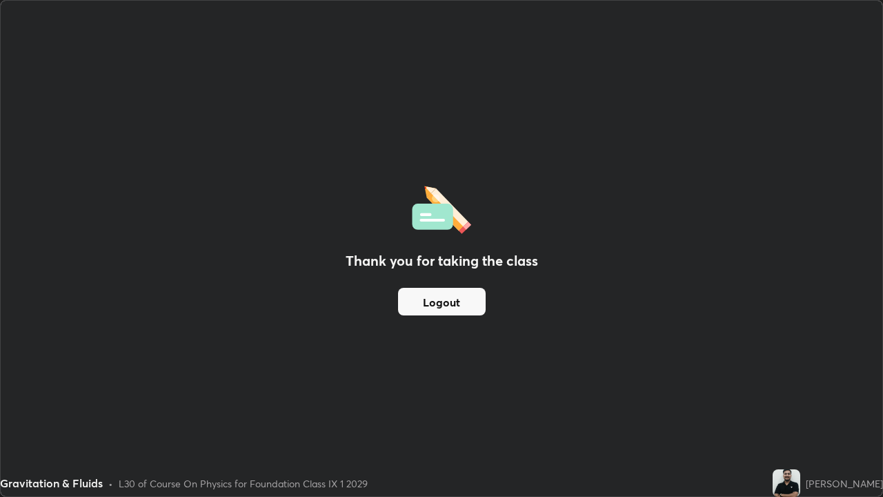
click at [459, 293] on button "Logout" at bounding box center [442, 302] width 88 height 28
click at [452, 301] on button "Logout" at bounding box center [442, 302] width 88 height 28
click at [452, 308] on button "Logout" at bounding box center [442, 302] width 88 height 28
click at [453, 305] on button "Logout" at bounding box center [442, 302] width 88 height 28
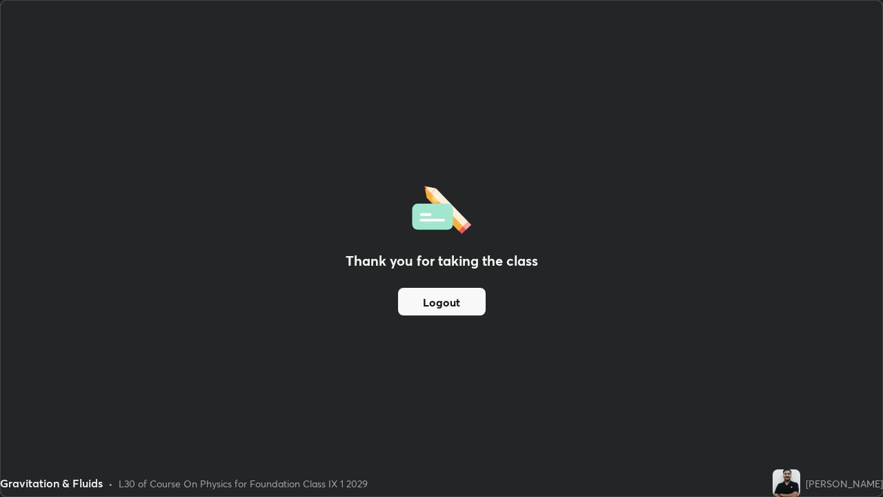
click at [453, 305] on button "Logout" at bounding box center [442, 302] width 88 height 28
click at [454, 304] on button "Logout" at bounding box center [442, 302] width 88 height 28
